Goal: Information Seeking & Learning: Check status

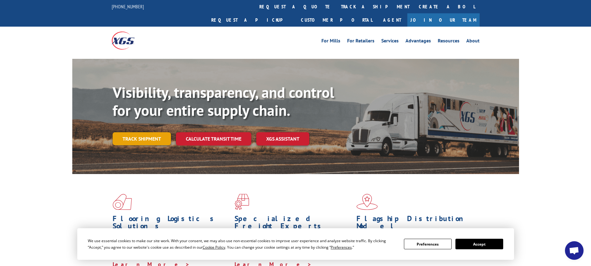
click at [151, 132] on link "Track shipment" at bounding box center [142, 138] width 58 height 13
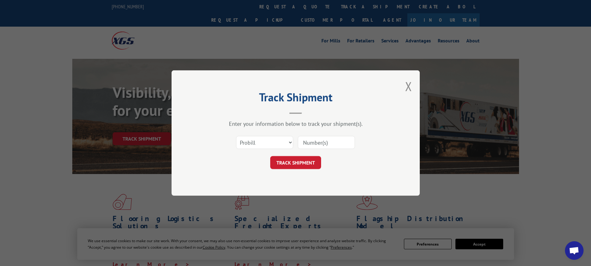
click at [317, 143] on input at bounding box center [326, 142] width 57 height 13
paste input "17596577"
type input "17596577"
click at [305, 161] on button "TRACK SHIPMENT" at bounding box center [295, 162] width 51 height 13
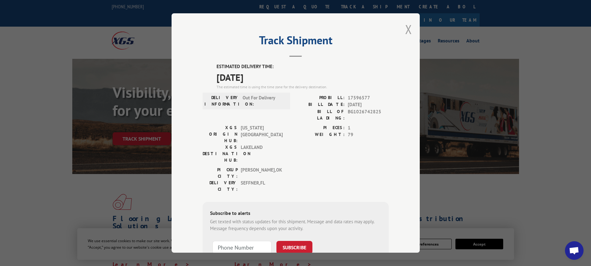
click at [406, 31] on button "Close modal" at bounding box center [408, 29] width 7 height 16
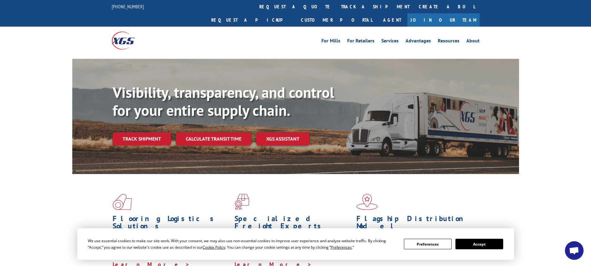
drag, startPoint x: 151, startPoint y: 122, endPoint x: 160, endPoint y: 124, distance: 9.3
click at [151, 132] on link "Track shipment" at bounding box center [142, 138] width 58 height 13
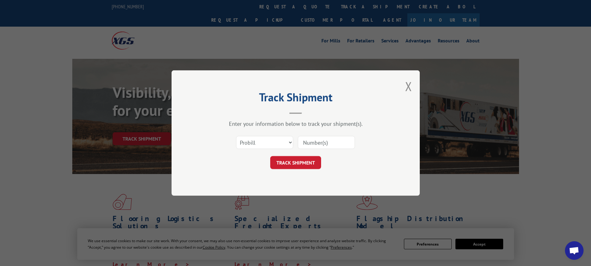
click at [308, 144] on input at bounding box center [326, 142] width 57 height 13
paste input "17596579"
type input "17596579"
click at [291, 157] on button "TRACK SHIPMENT" at bounding box center [295, 162] width 51 height 13
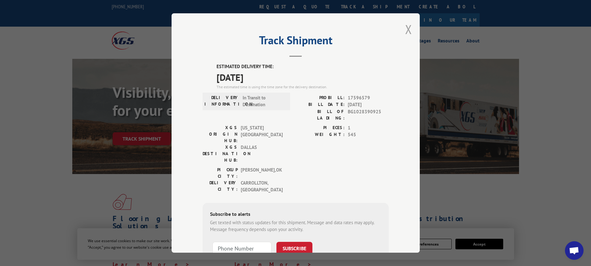
drag, startPoint x: 411, startPoint y: 27, endPoint x: 404, endPoint y: 29, distance: 8.0
click at [411, 27] on div "Track Shipment ESTIMATED DELIVERY TIME: [DATE] The estimated time is using the …" at bounding box center [295, 133] width 248 height 240
click at [396, 31] on div "Track Shipment ESTIMATED DELIVERY TIME: [DATE] The estimated time is using the …" at bounding box center [295, 133] width 248 height 240
click at [405, 30] on button "Close modal" at bounding box center [408, 29] width 7 height 16
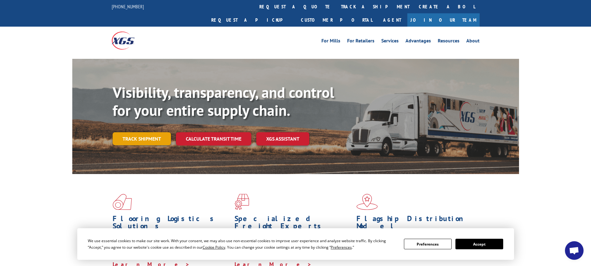
click at [158, 132] on link "Track shipment" at bounding box center [142, 138] width 58 height 13
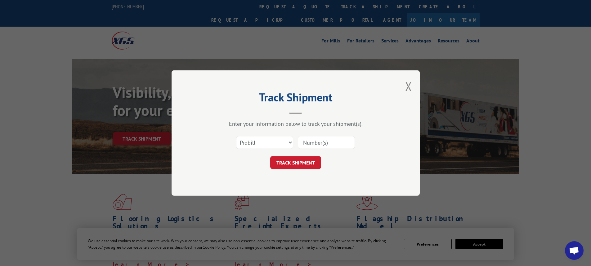
click at [316, 134] on div "Select category... Probill BOL PO" at bounding box center [295, 142] width 186 height 20
click at [316, 137] on input at bounding box center [326, 142] width 57 height 13
paste input "17596580"
type input "17596580"
click at [305, 162] on button "TRACK SHIPMENT" at bounding box center [295, 162] width 51 height 13
